Goal: Task Accomplishment & Management: Manage account settings

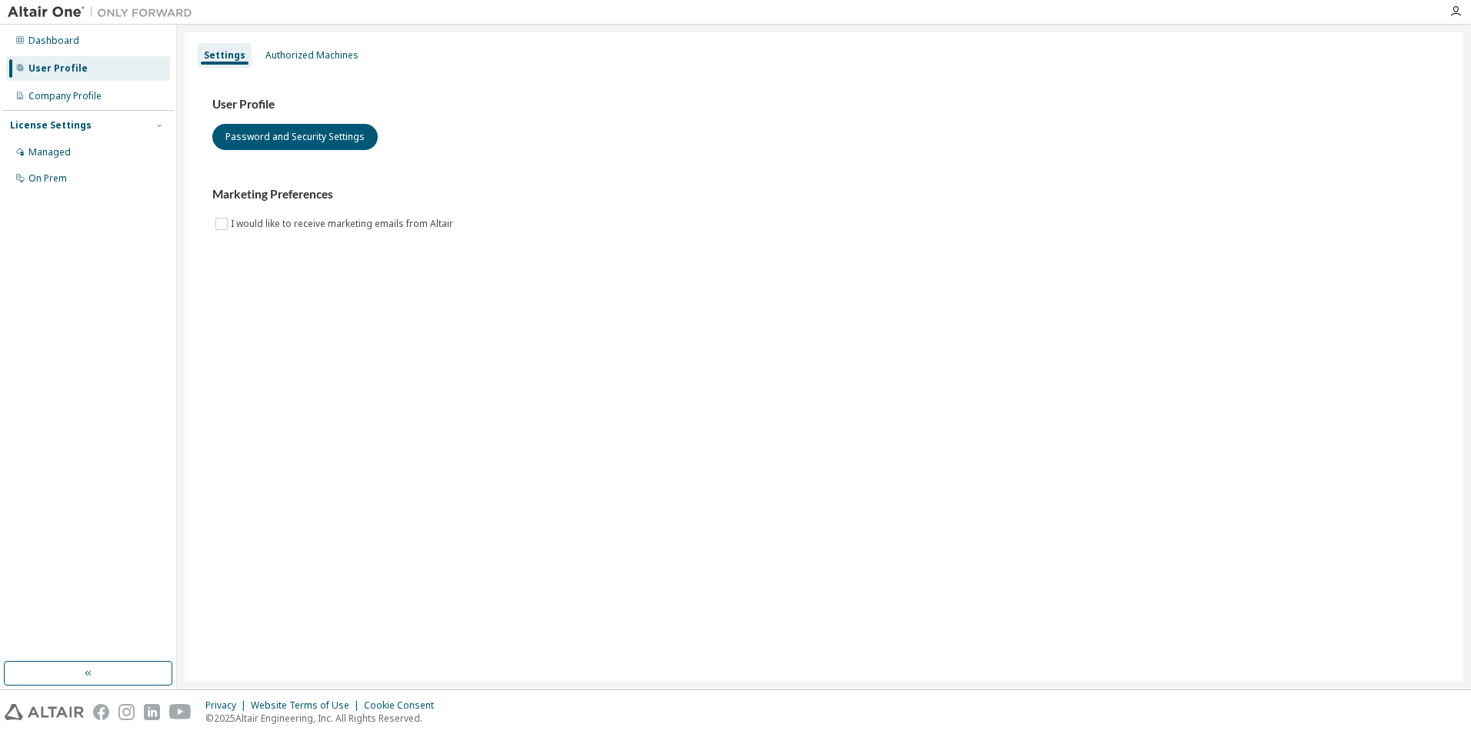
click at [303, 72] on div "User Profile Password and Security Settings Marketing Preferences I would like …" at bounding box center [824, 174] width 1260 height 210
click at [304, 69] on div "User Profile Password and Security Settings Marketing Preferences I would like …" at bounding box center [824, 174] width 1260 height 210
click at [308, 63] on div "Authorized Machines" at bounding box center [311, 55] width 105 height 25
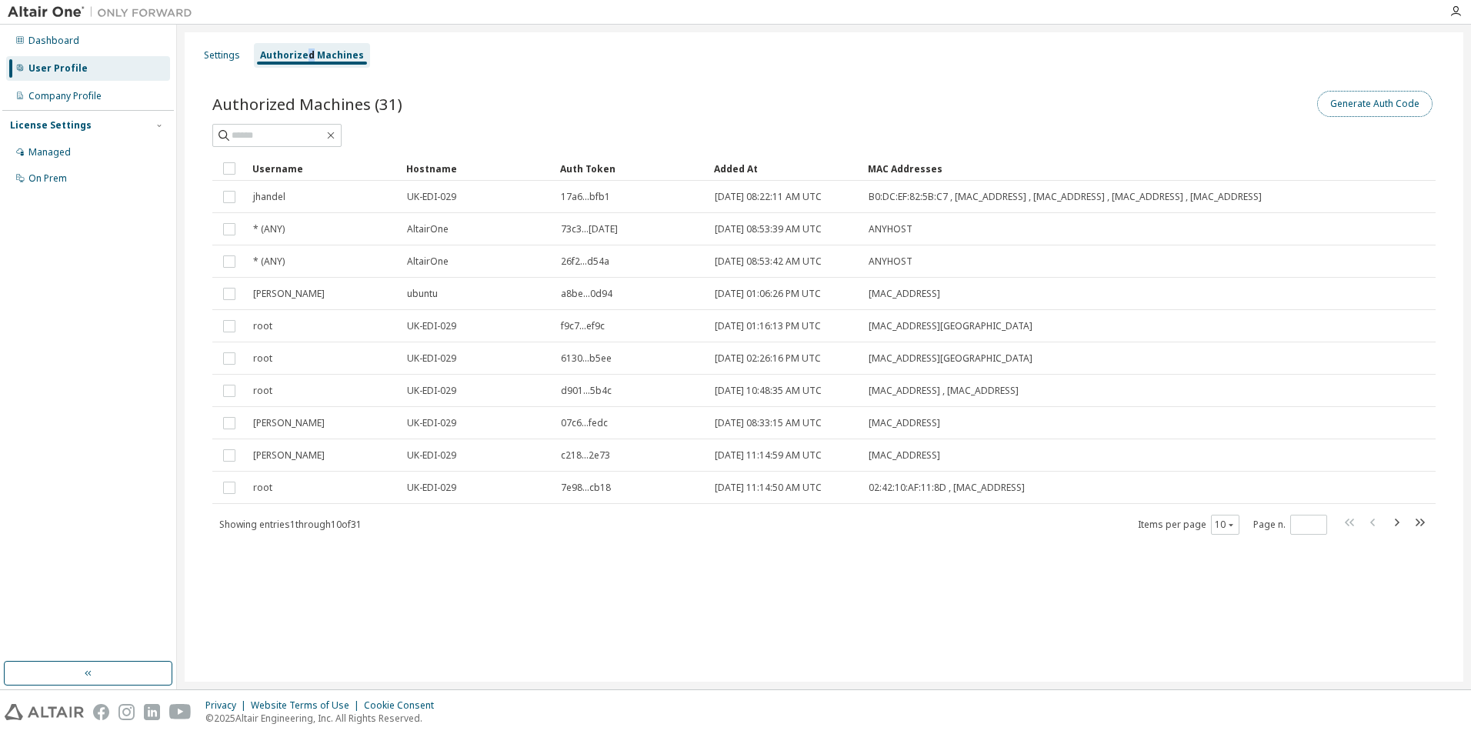
click at [1355, 114] on button "Generate Auth Code" at bounding box center [1374, 104] width 115 height 26
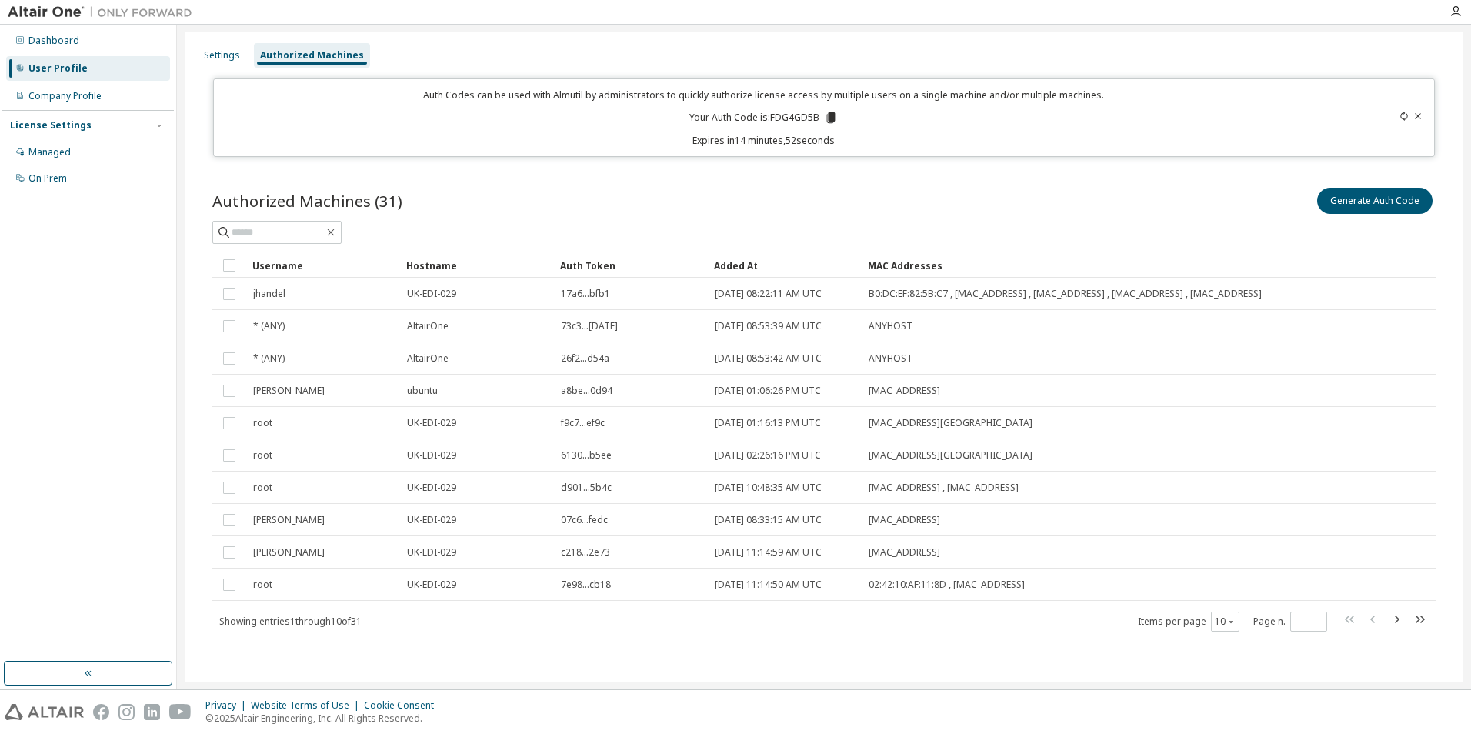
click at [829, 120] on icon at bounding box center [831, 117] width 8 height 11
click at [735, 185] on div "Authorized Machines (31) Generate Auth Code" at bounding box center [823, 201] width 1223 height 32
click at [233, 52] on div "Settings" at bounding box center [222, 55] width 36 height 12
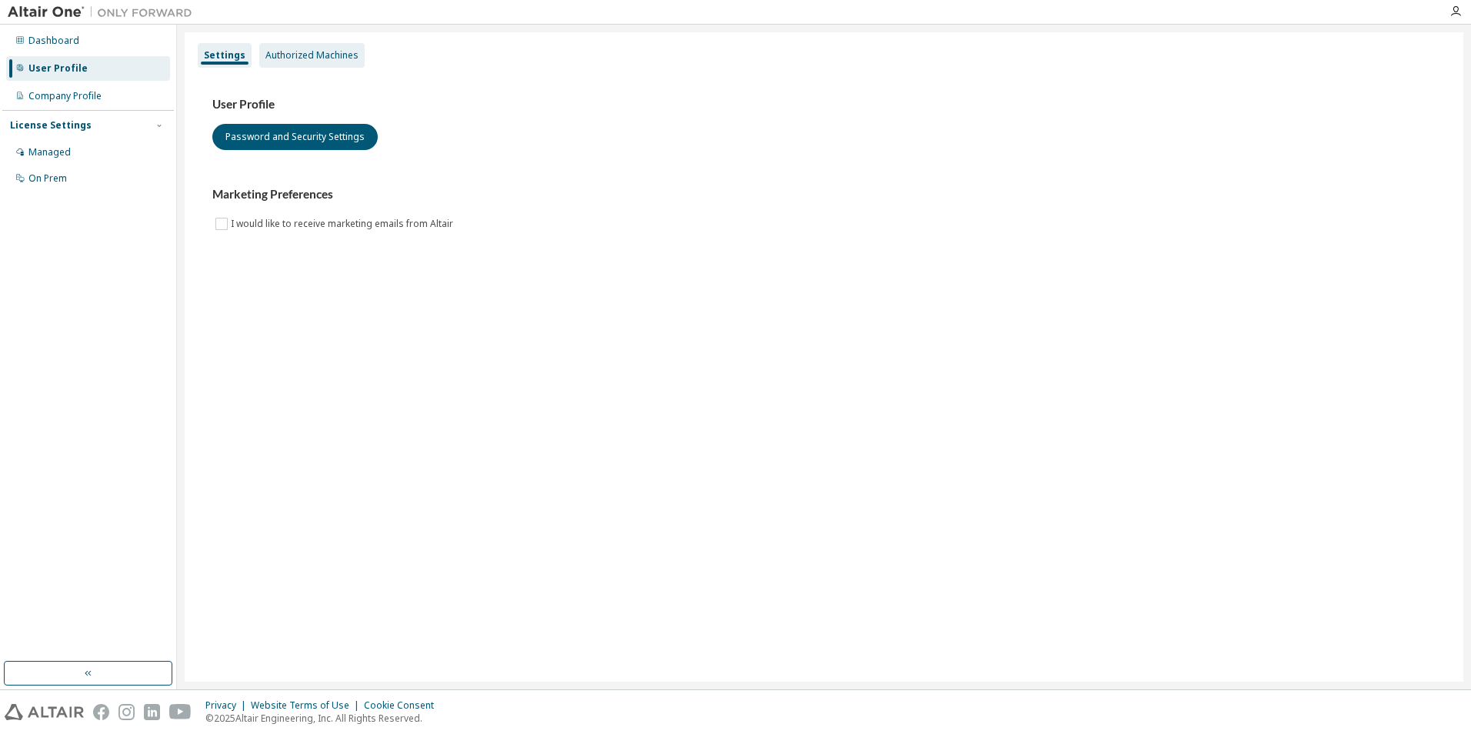
click at [306, 55] on div "Authorized Machines" at bounding box center [311, 55] width 93 height 12
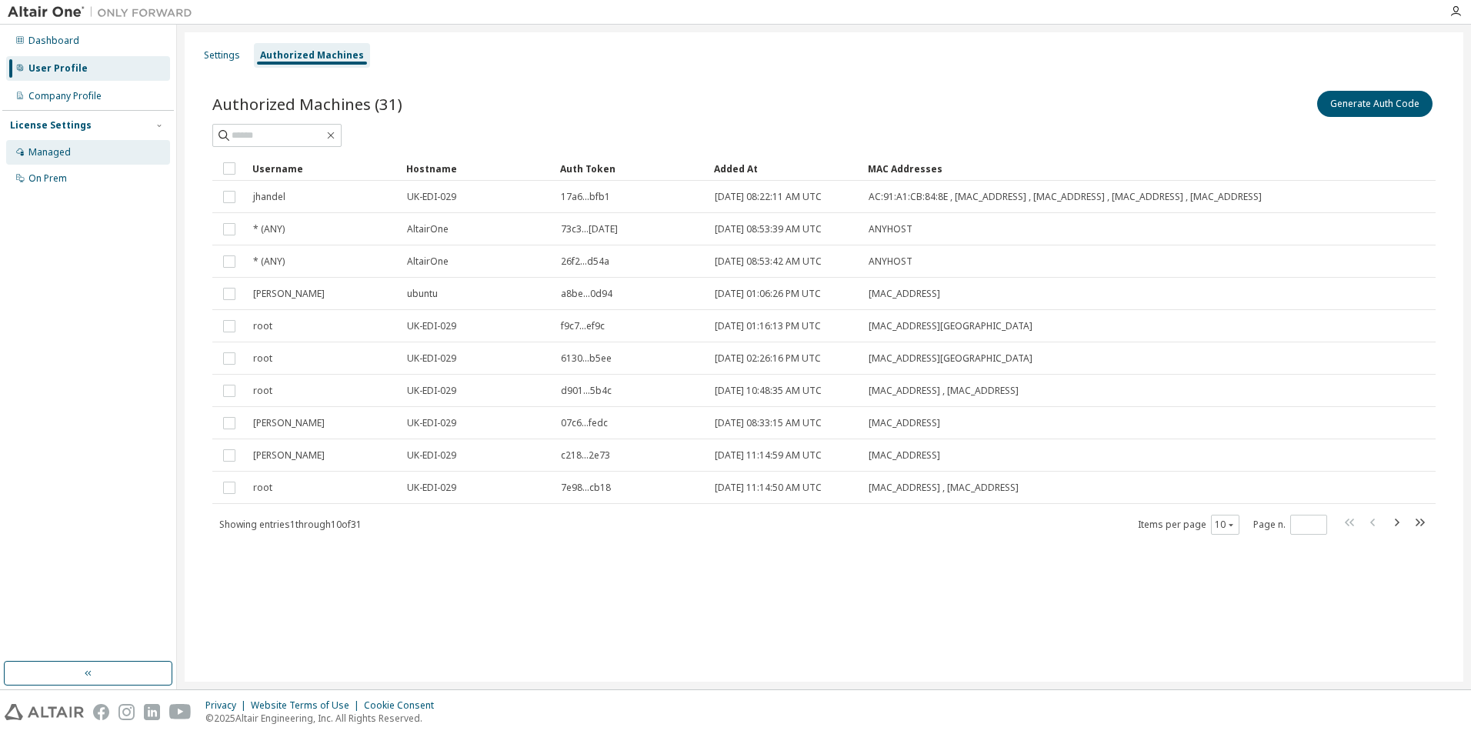
click at [47, 162] on div "Managed" at bounding box center [88, 152] width 164 height 25
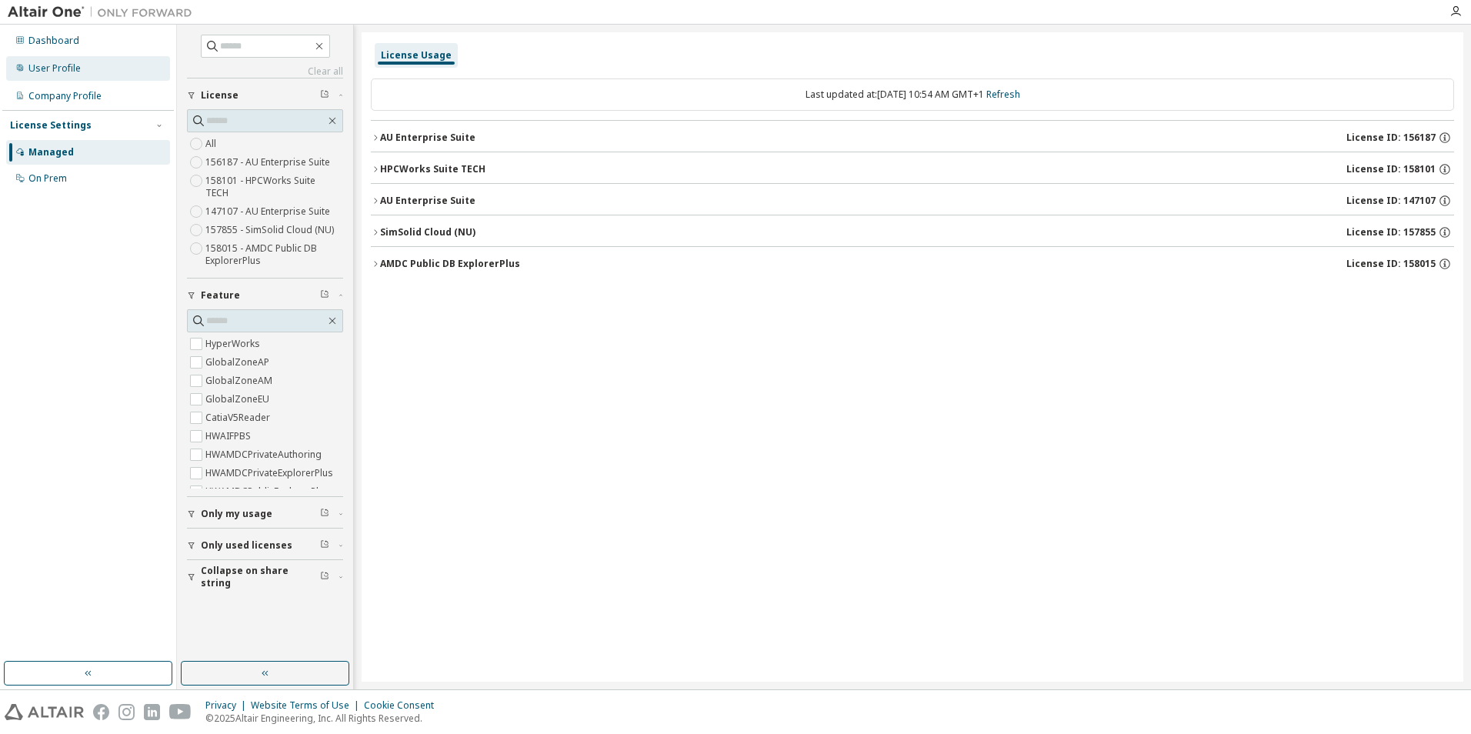
click at [136, 75] on div "User Profile" at bounding box center [88, 68] width 164 height 25
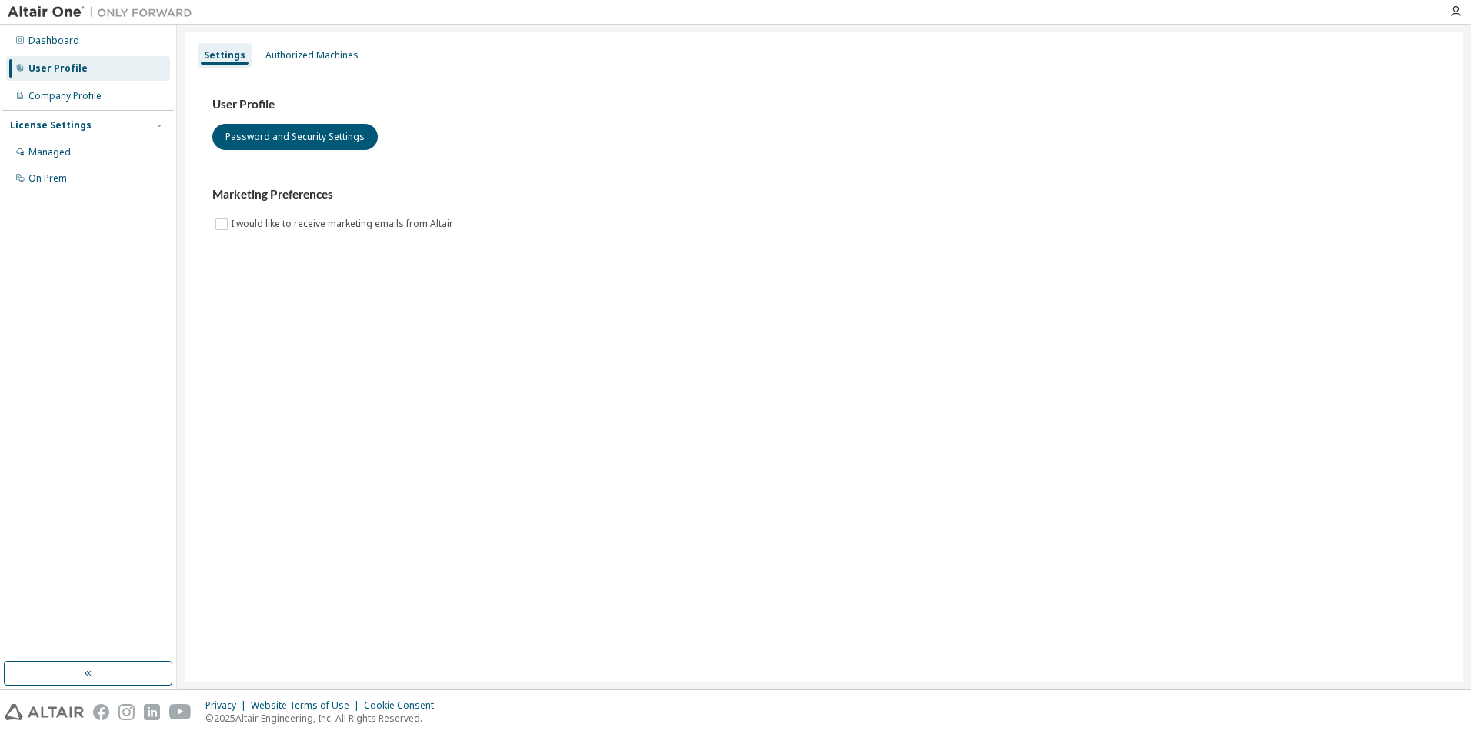
click at [122, 28] on div "Dashboard User Profile Company Profile License Settings Managed On Prem" at bounding box center [88, 109] width 172 height 165
click at [121, 32] on div "Dashboard" at bounding box center [88, 40] width 164 height 25
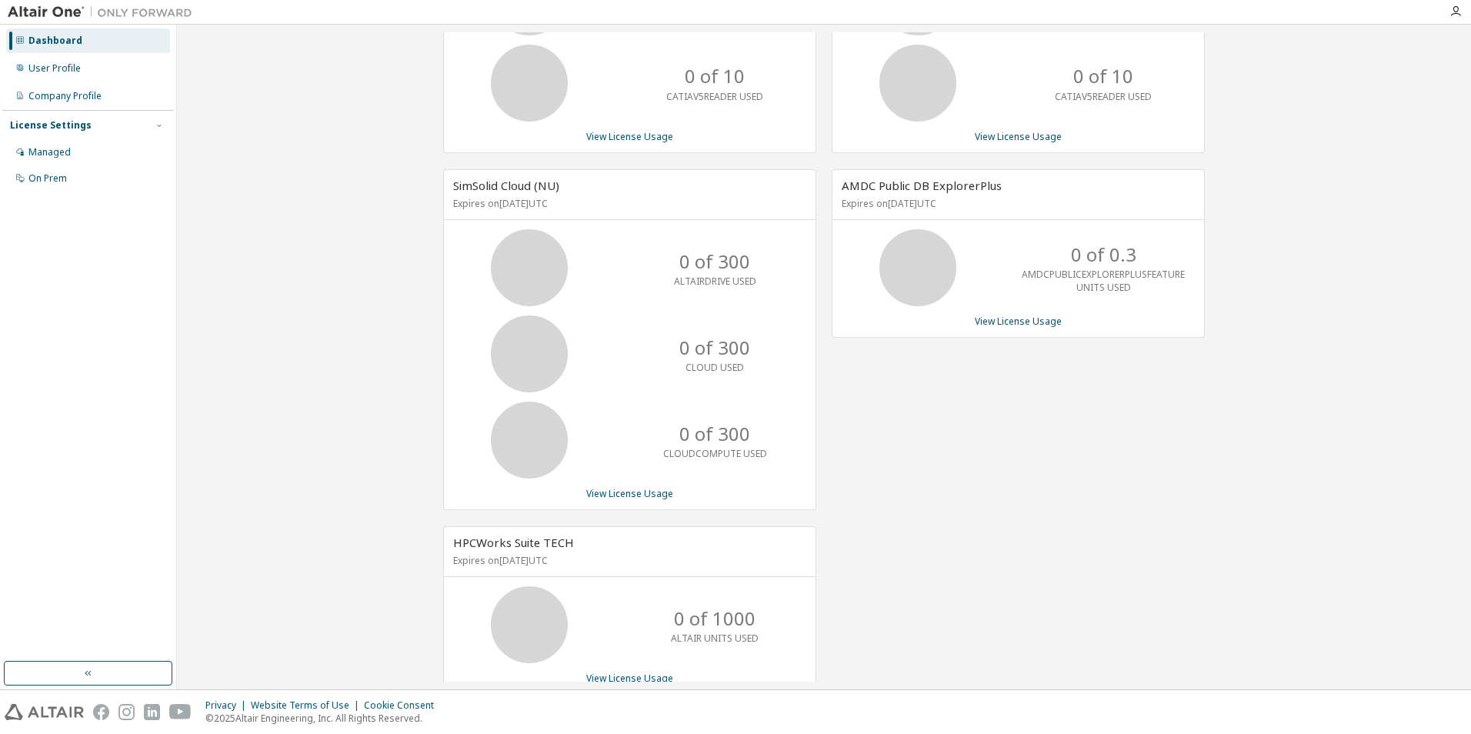
scroll to position [212, 0]
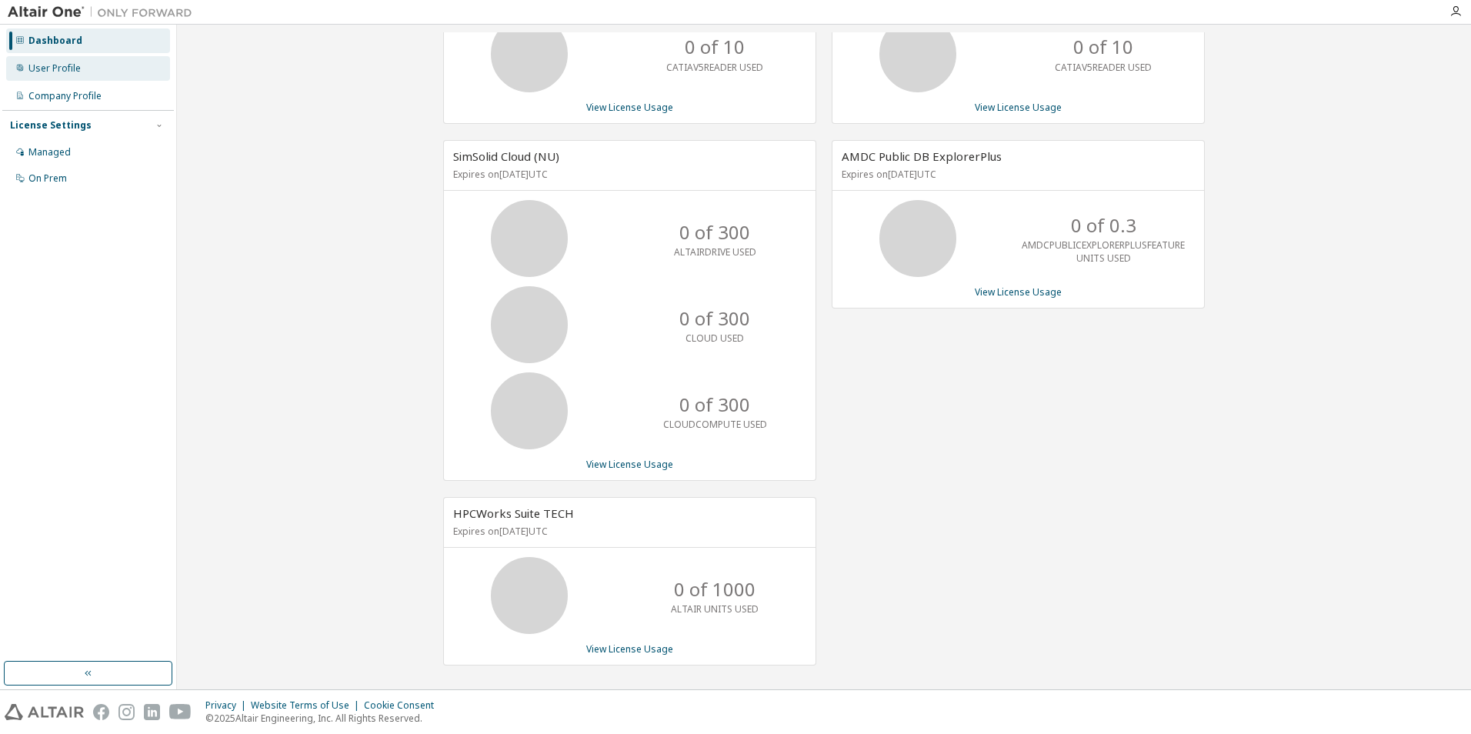
click at [76, 58] on div "User Profile" at bounding box center [88, 68] width 164 height 25
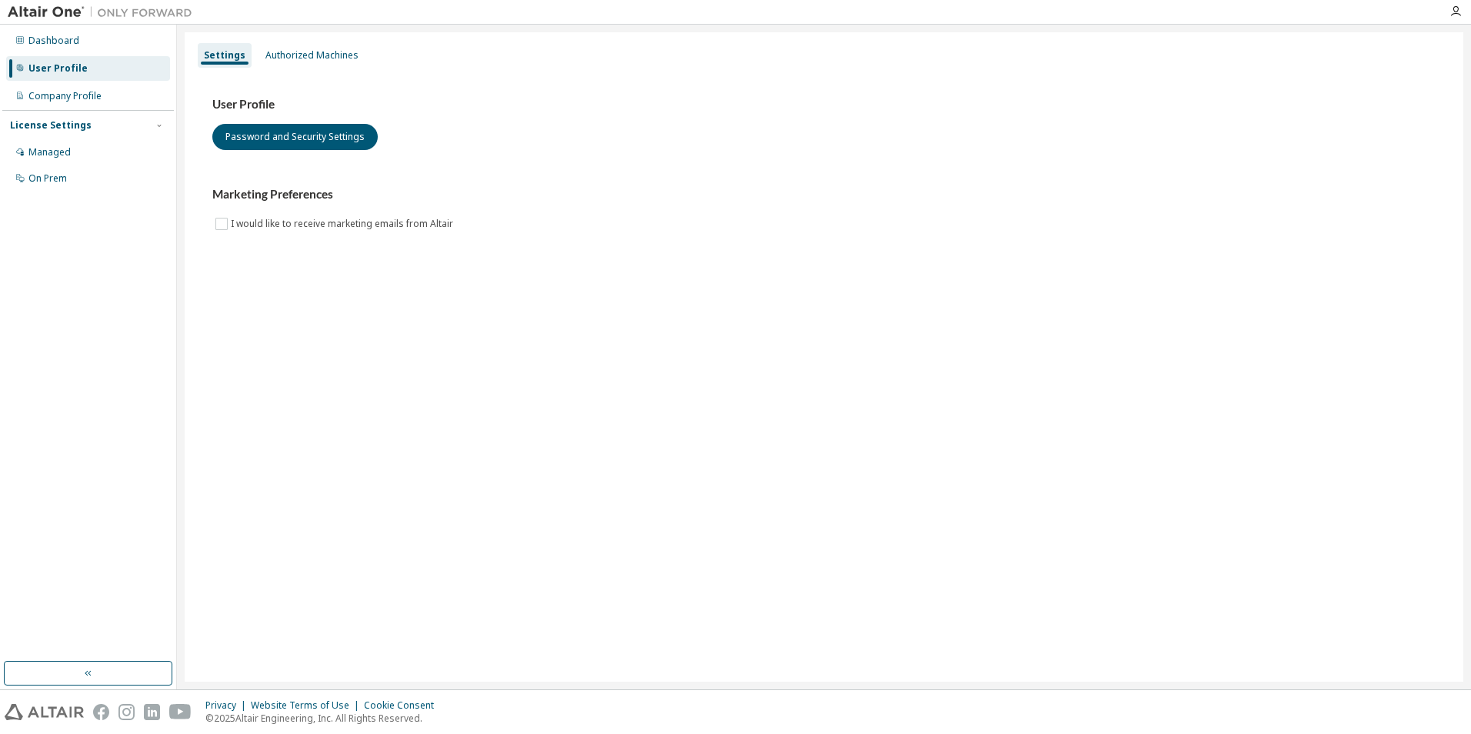
click at [416, 49] on div "Settings Authorized Machines" at bounding box center [824, 56] width 1260 height 28
click at [300, 56] on div "Authorized Machines" at bounding box center [311, 55] width 93 height 12
